Goal: Transaction & Acquisition: Purchase product/service

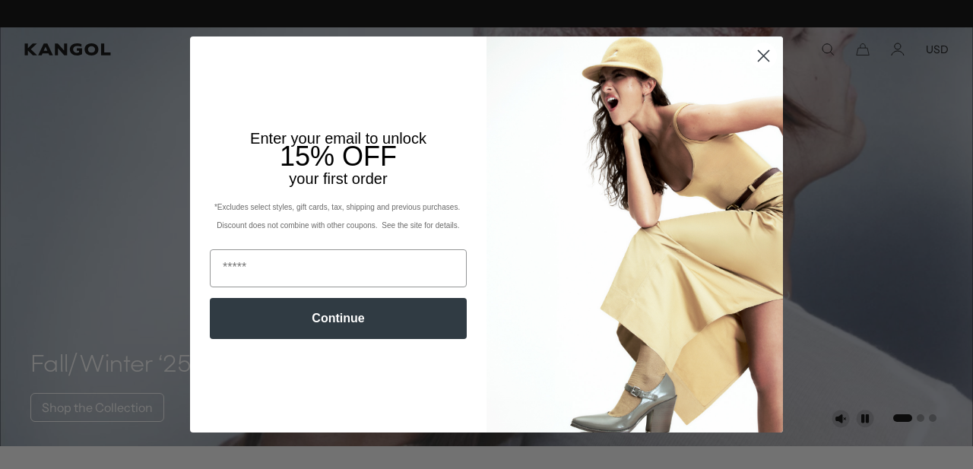
scroll to position [0, 313]
click at [770, 53] on circle "Close dialog" at bounding box center [763, 55] width 25 height 25
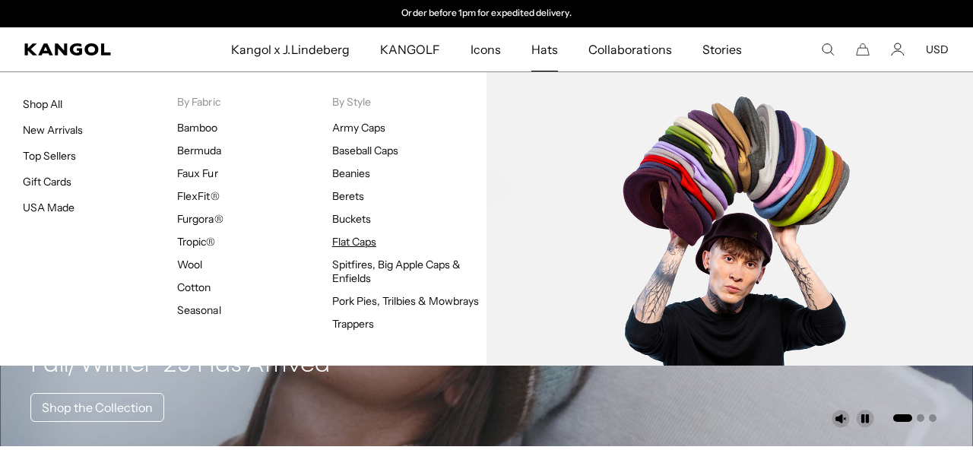
click at [356, 238] on link "Flat Caps" at bounding box center [354, 242] width 44 height 14
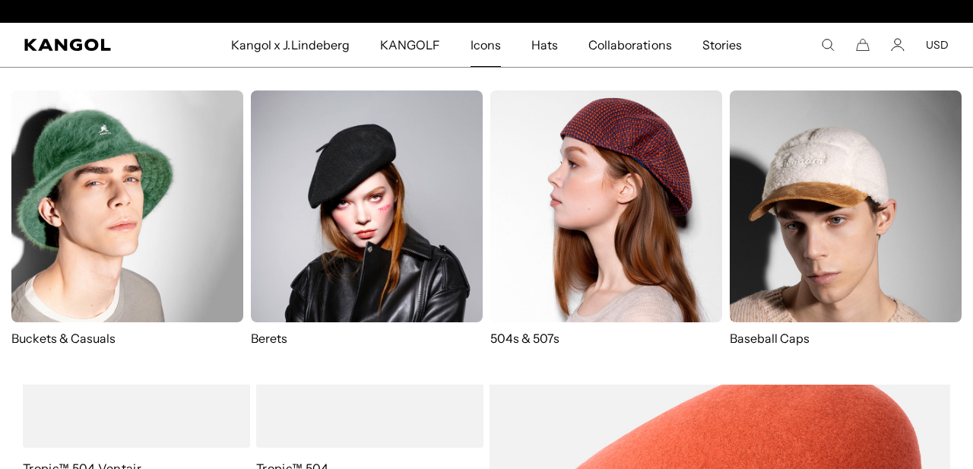
scroll to position [0, 313]
click at [531, 208] on img at bounding box center [607, 206] width 232 height 232
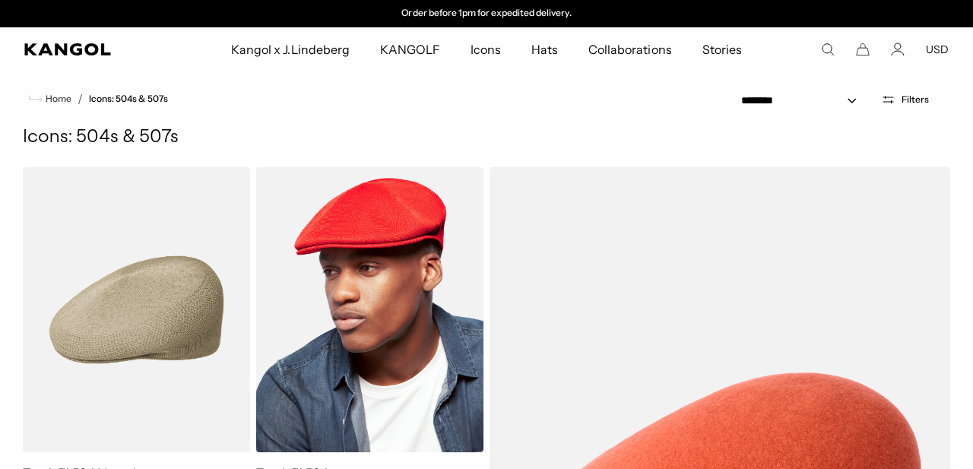
click at [401, 190] on img at bounding box center [369, 309] width 227 height 285
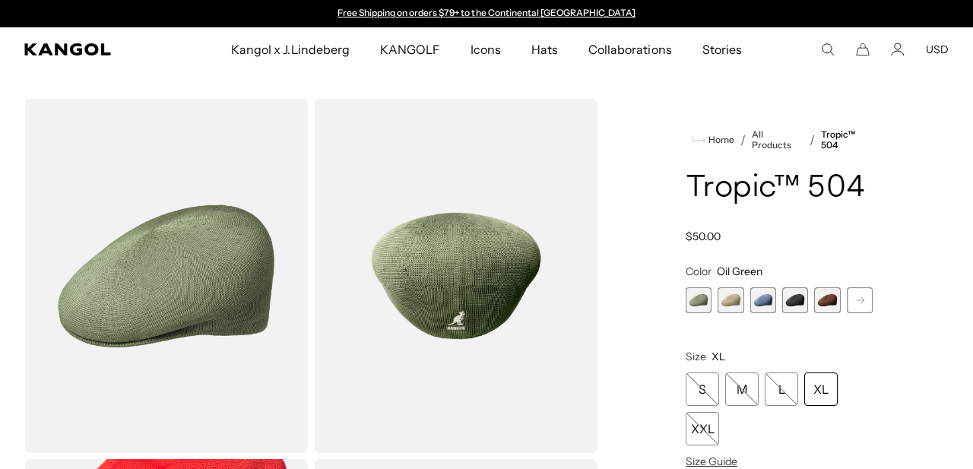
click at [794, 304] on span "4 of 9" at bounding box center [796, 300] width 26 height 26
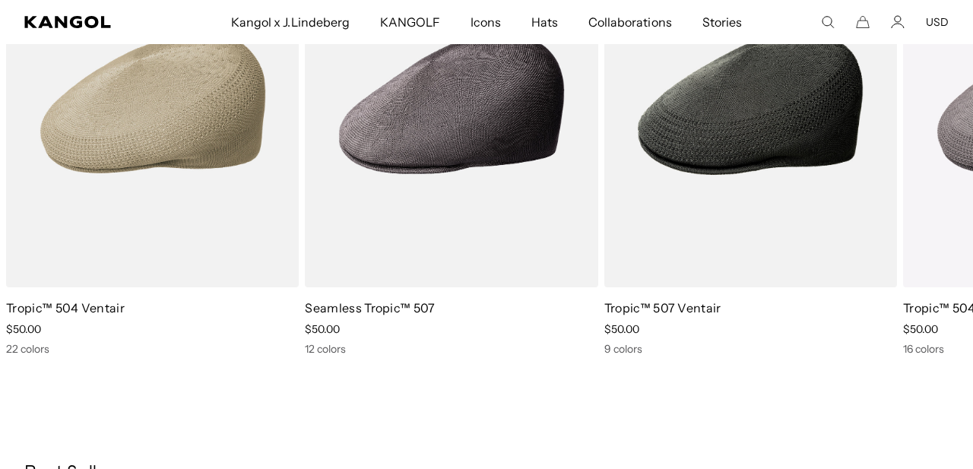
scroll to position [981, 0]
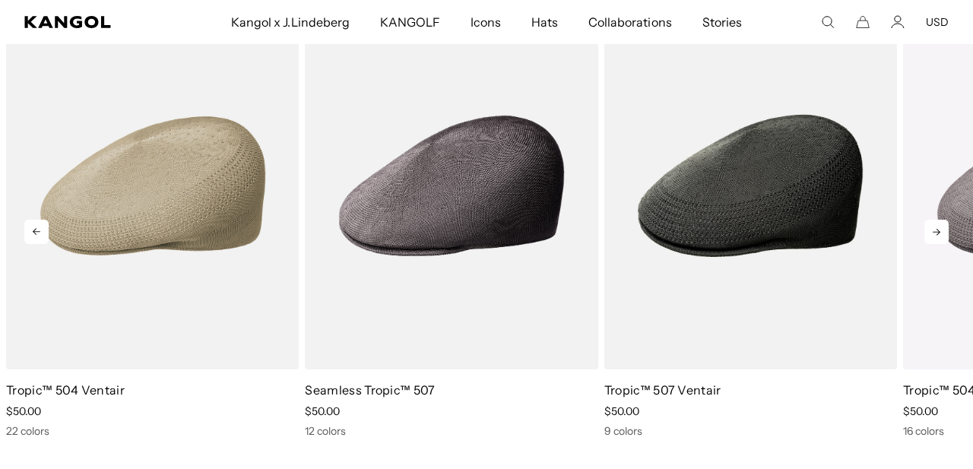
click at [927, 230] on icon at bounding box center [937, 232] width 24 height 24
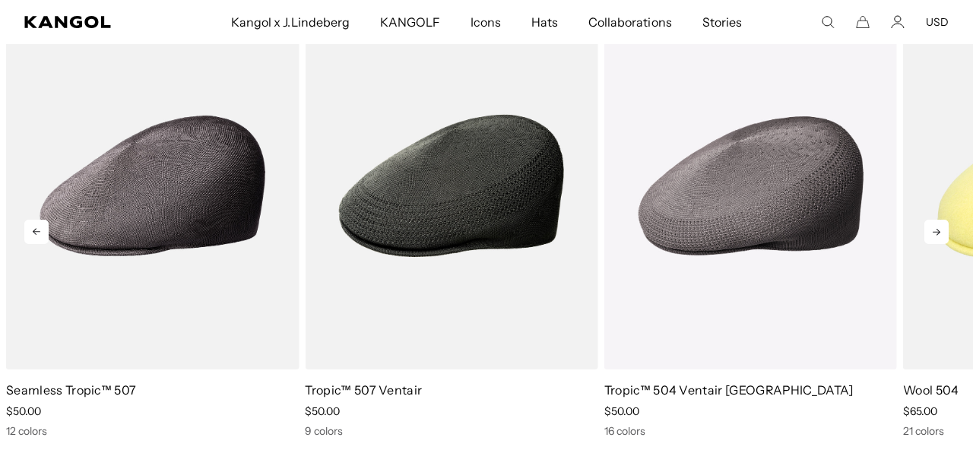
click at [927, 230] on icon at bounding box center [937, 232] width 24 height 24
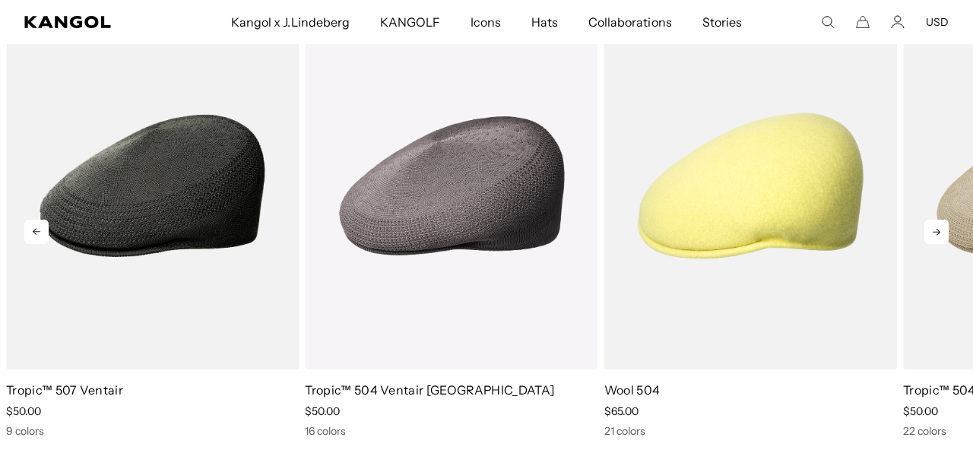
scroll to position [0, 313]
click at [37, 237] on icon at bounding box center [36, 232] width 24 height 24
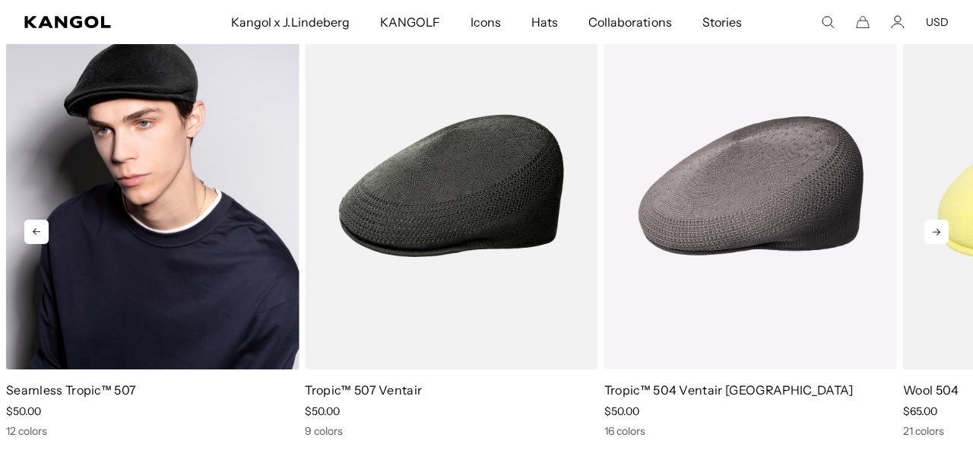
scroll to position [0, 0]
click at [177, 273] on img "2 of 5" at bounding box center [152, 186] width 293 height 368
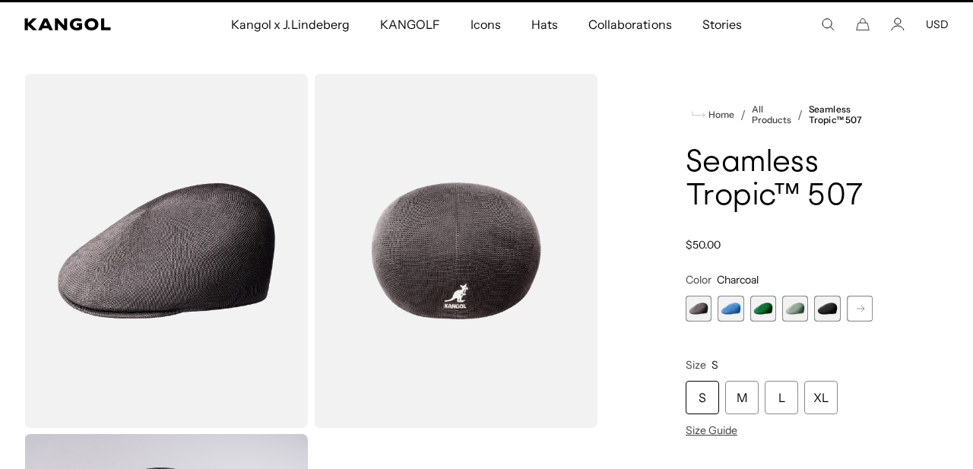
scroll to position [24, 0]
